Goal: Task Accomplishment & Management: Use online tool/utility

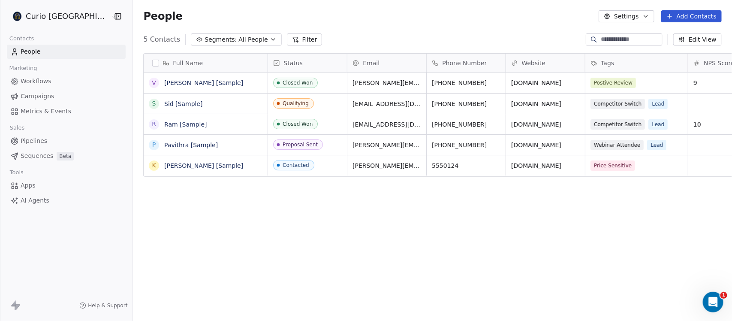
click at [21, 185] on span "Apps" at bounding box center [28, 185] width 15 height 9
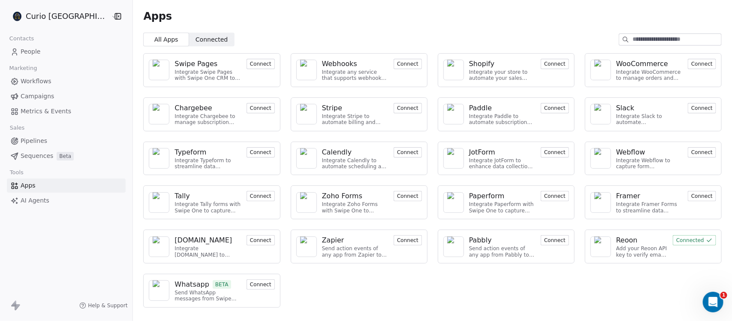
click at [400, 65] on button "Connect" at bounding box center [407, 64] width 28 height 10
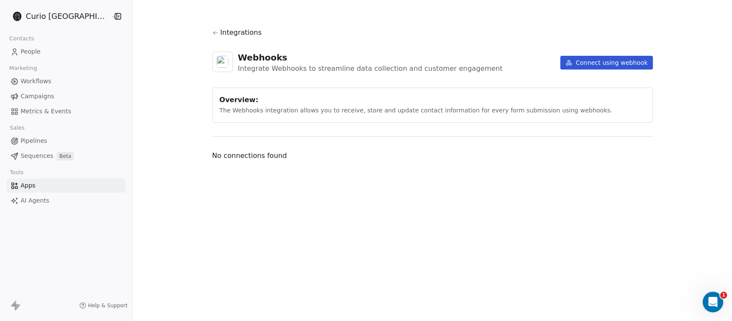
click at [598, 64] on button "Connect using webhook" at bounding box center [606, 63] width 93 height 14
